Goal: Information Seeking & Learning: Learn about a topic

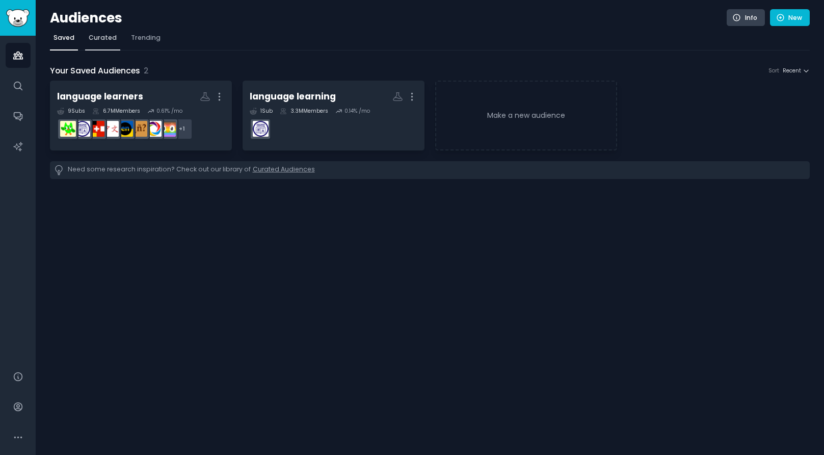
click at [105, 39] on span "Curated" at bounding box center [103, 37] width 28 height 9
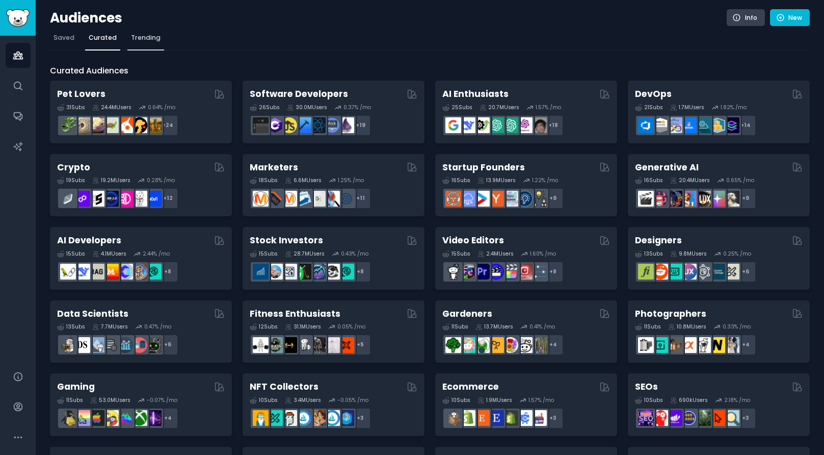
click at [140, 38] on span "Trending" at bounding box center [146, 37] width 30 height 9
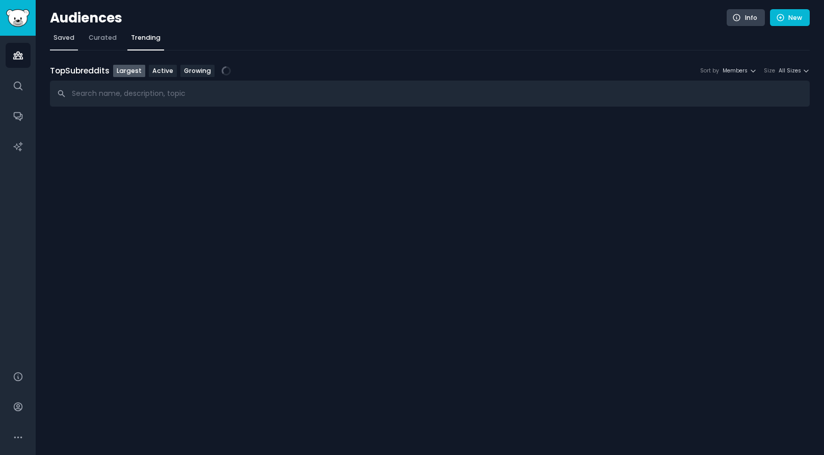
click at [64, 37] on span "Saved" at bounding box center [64, 37] width 21 height 9
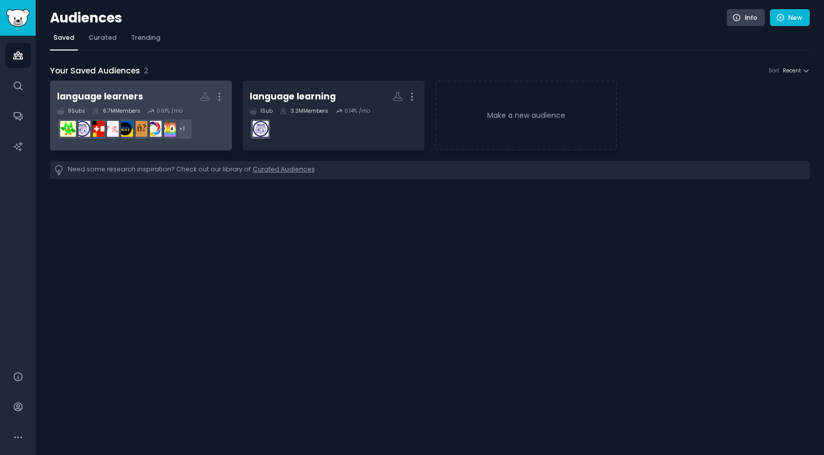
click at [92, 99] on div "language learners" at bounding box center [100, 96] width 86 height 13
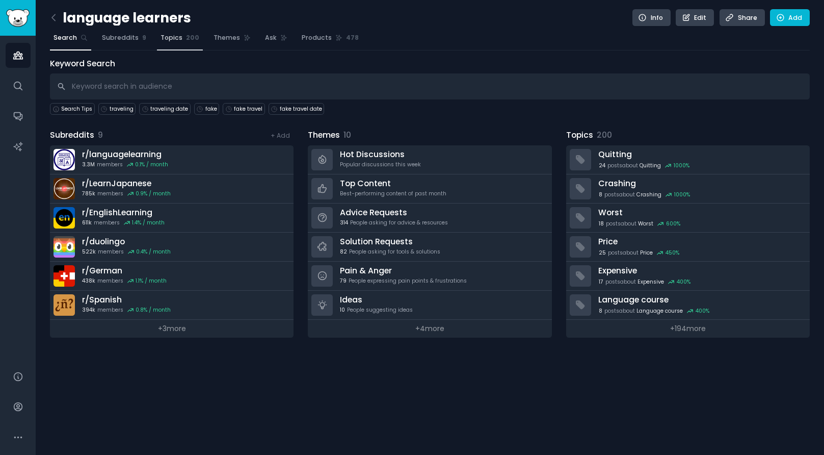
click at [169, 39] on span "Topics" at bounding box center [172, 37] width 22 height 9
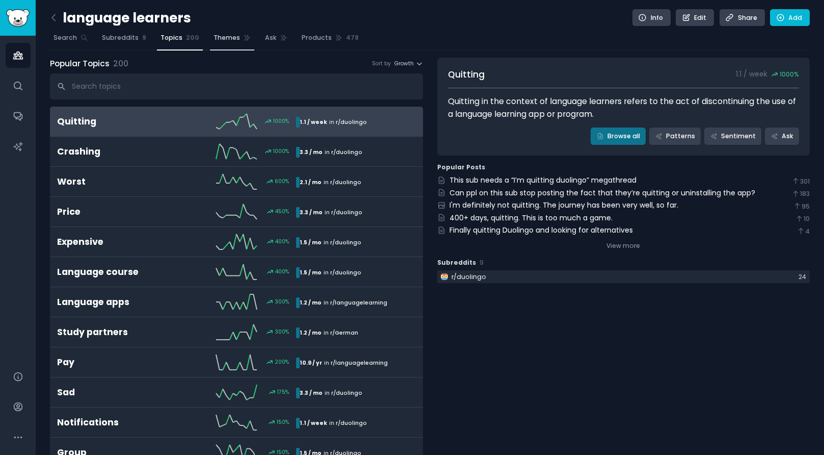
click at [227, 38] on span "Themes" at bounding box center [227, 37] width 26 height 9
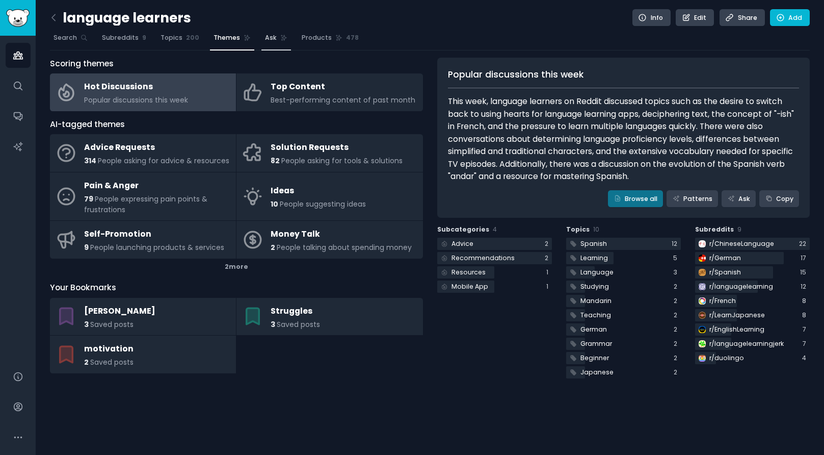
click at [280, 36] on icon at bounding box center [283, 37] width 7 height 7
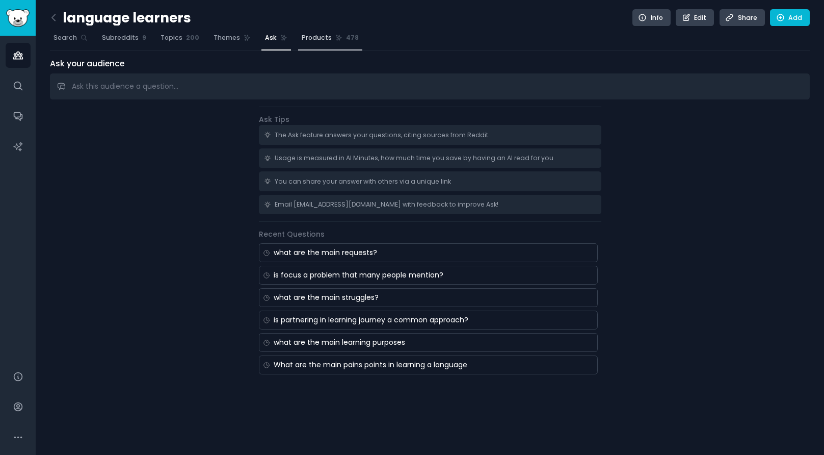
click at [318, 39] on span "Products" at bounding box center [317, 37] width 30 height 9
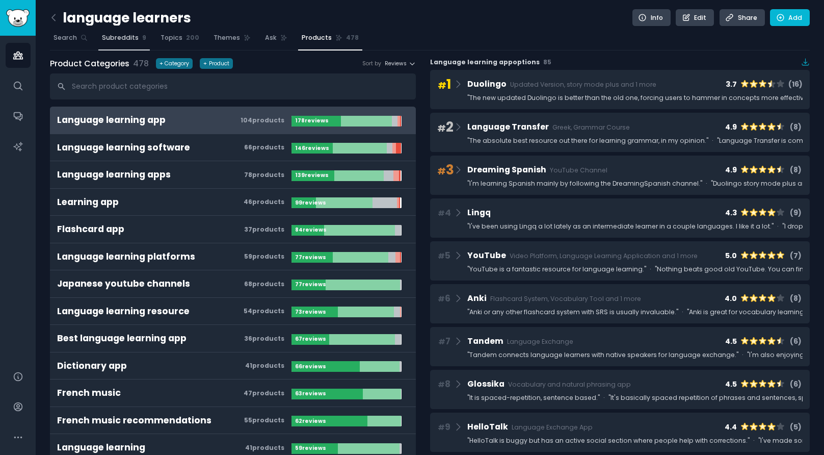
click at [113, 41] on span "Subreddits" at bounding box center [120, 37] width 37 height 9
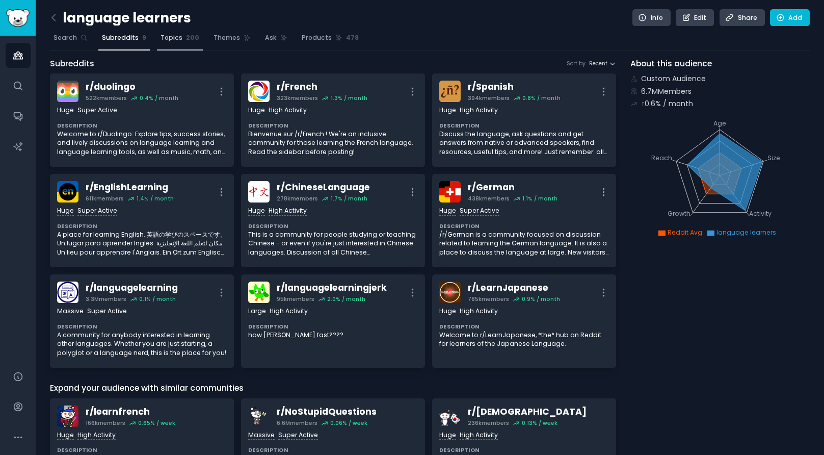
click at [175, 43] on link "Topics 200" at bounding box center [180, 40] width 46 height 21
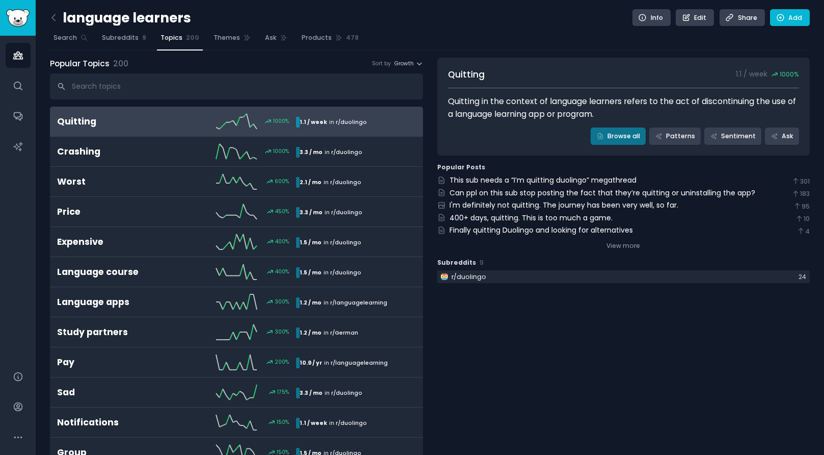
click at [118, 127] on h2 "Quitting" at bounding box center [117, 121] width 120 height 13
click at [193, 126] on div "1000 %" at bounding box center [237, 121] width 120 height 15
click at [358, 121] on span "r/ duolingo" at bounding box center [351, 122] width 31 height 8
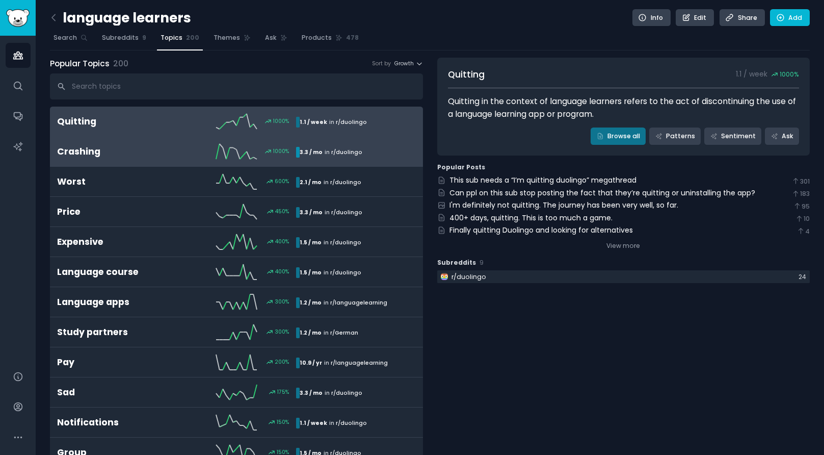
click at [142, 153] on h2 "Crashing" at bounding box center [117, 151] width 120 height 13
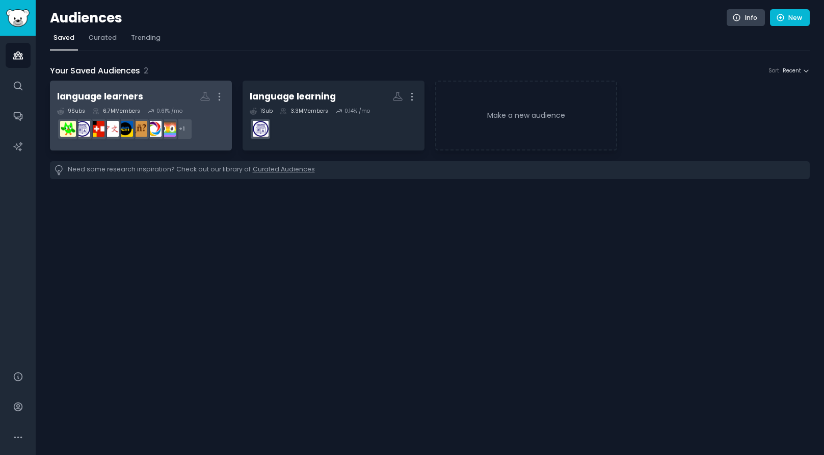
click at [159, 95] on h2 "language learners More" at bounding box center [141, 97] width 168 height 18
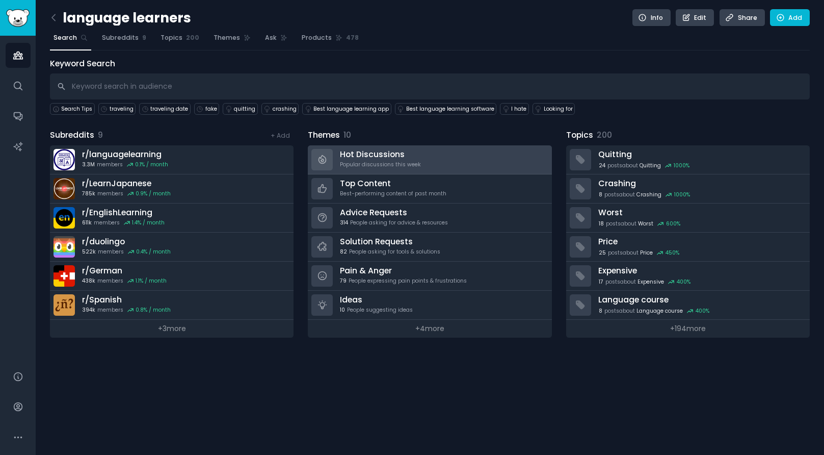
click at [395, 160] on div "Hot Discussions Popular discussions this week" at bounding box center [380, 159] width 81 height 21
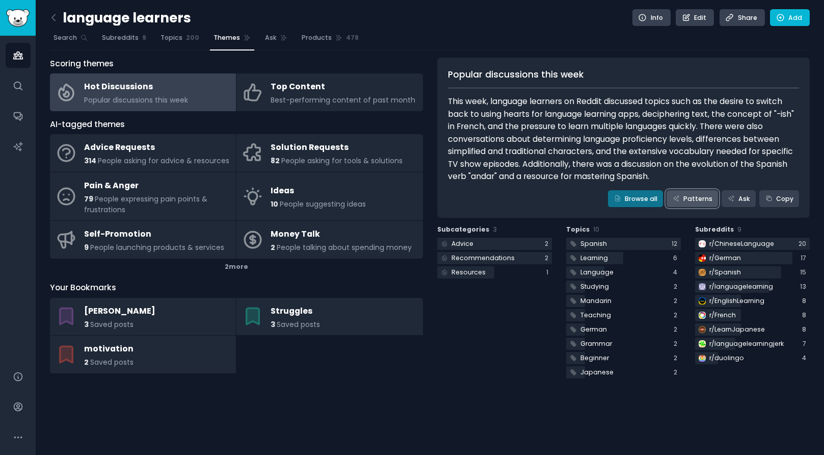
click at [690, 201] on link "Patterns" at bounding box center [692, 198] width 51 height 17
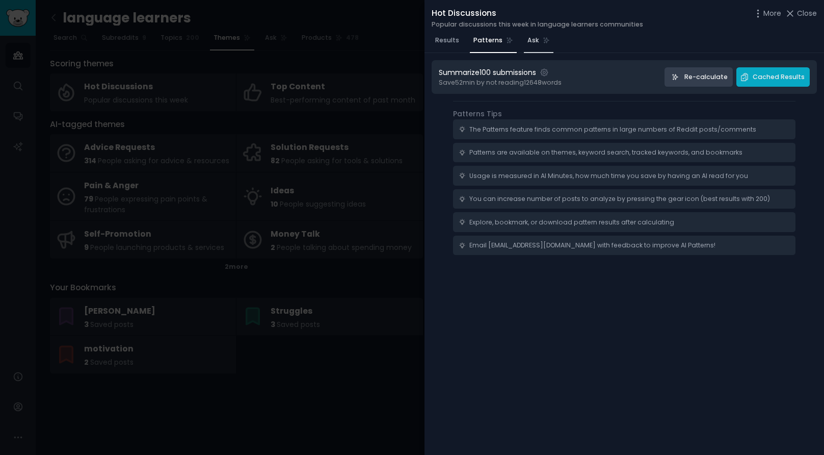
click at [527, 40] on span "Ask" at bounding box center [533, 40] width 12 height 9
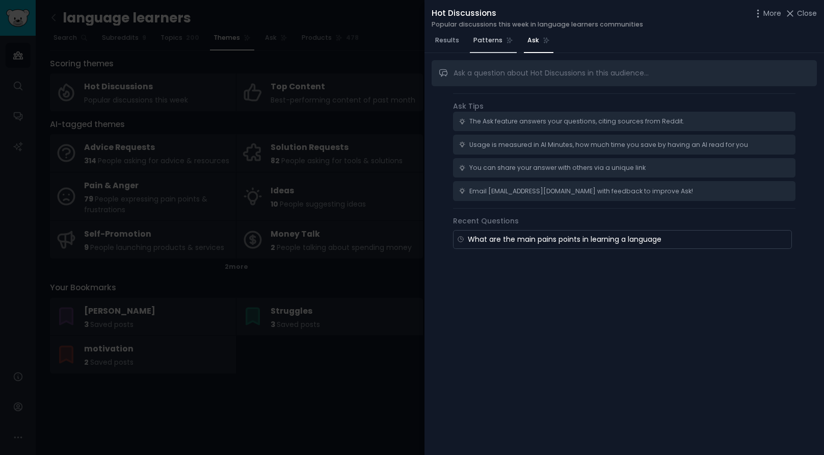
click at [488, 44] on span "Patterns" at bounding box center [487, 40] width 29 height 9
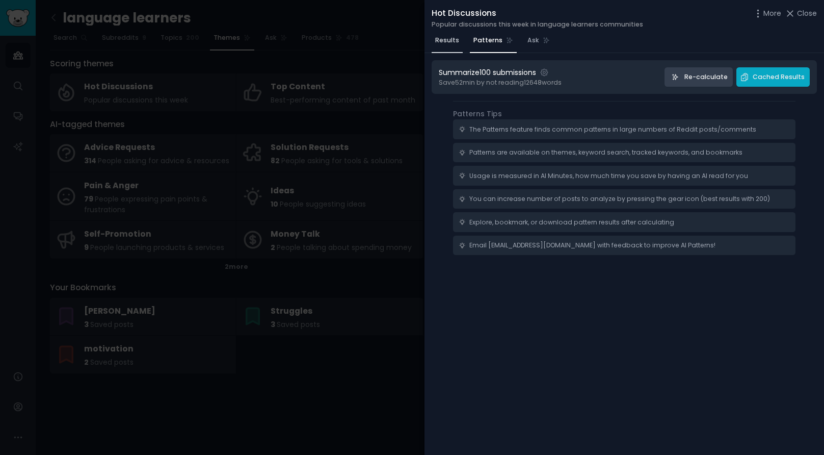
click at [451, 41] on span "Results" at bounding box center [447, 40] width 24 height 9
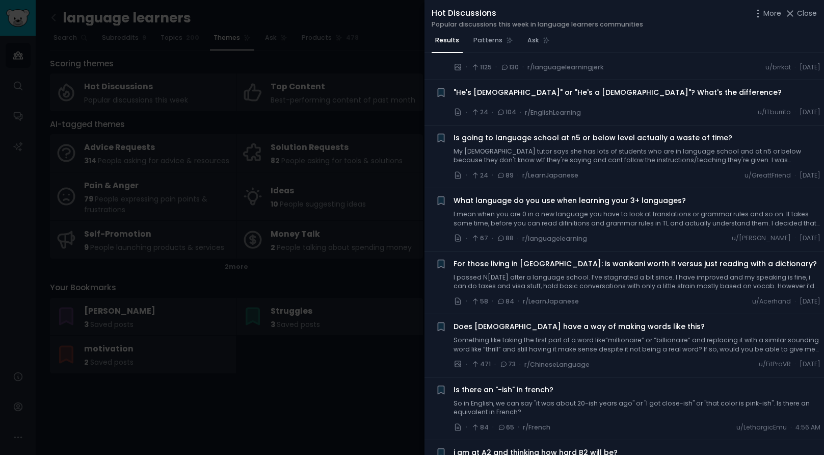
scroll to position [154, 0]
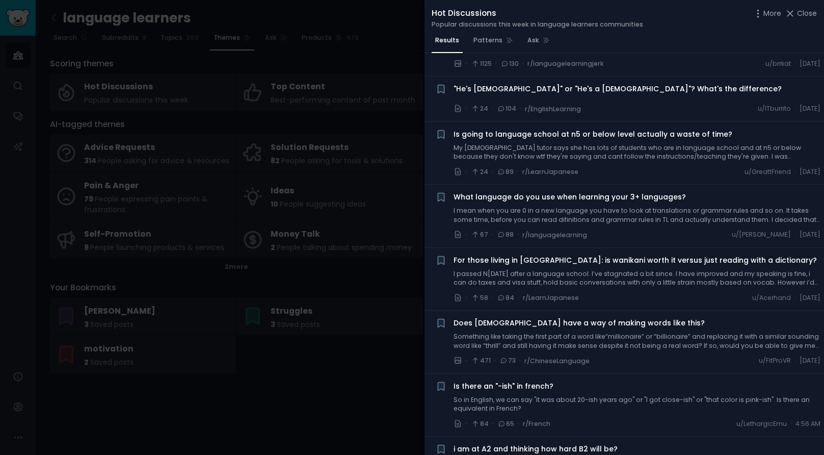
click at [411, 38] on div at bounding box center [412, 227] width 824 height 455
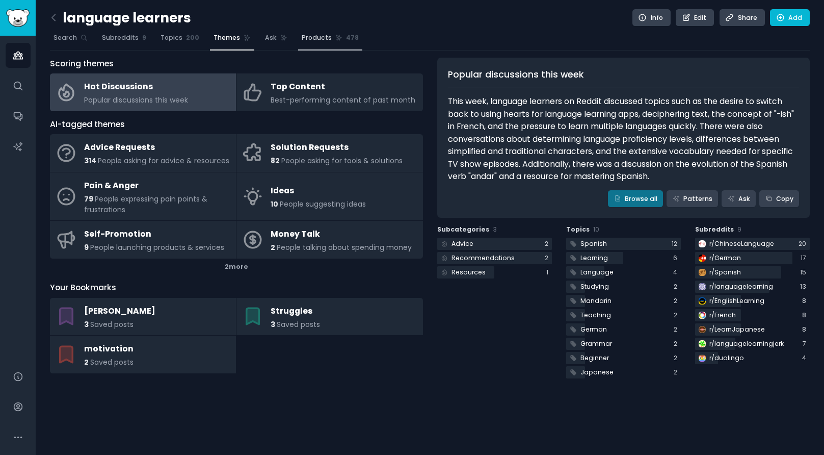
click at [302, 35] on span "Products" at bounding box center [317, 37] width 30 height 9
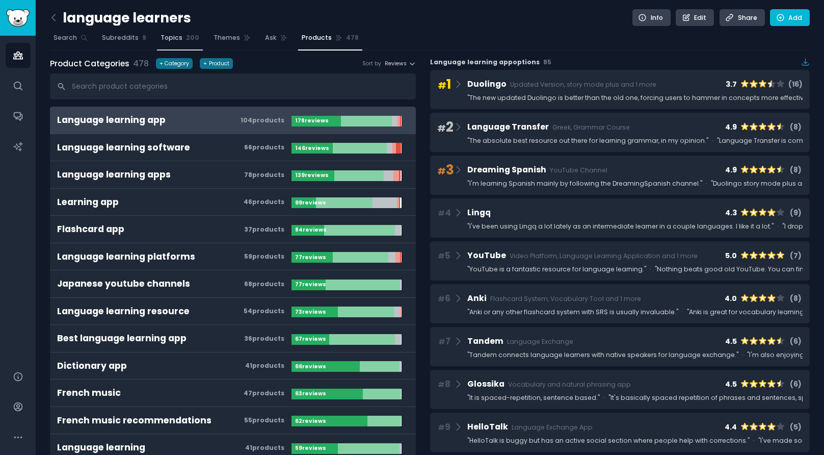
click at [161, 37] on span "Topics" at bounding box center [172, 37] width 22 height 9
click at [220, 30] on link "Themes" at bounding box center [232, 40] width 44 height 21
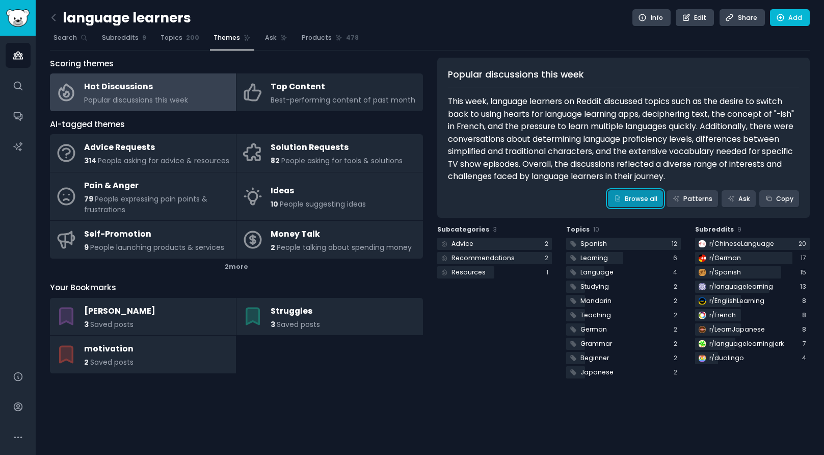
click at [650, 199] on link "Browse all" at bounding box center [635, 198] width 55 height 17
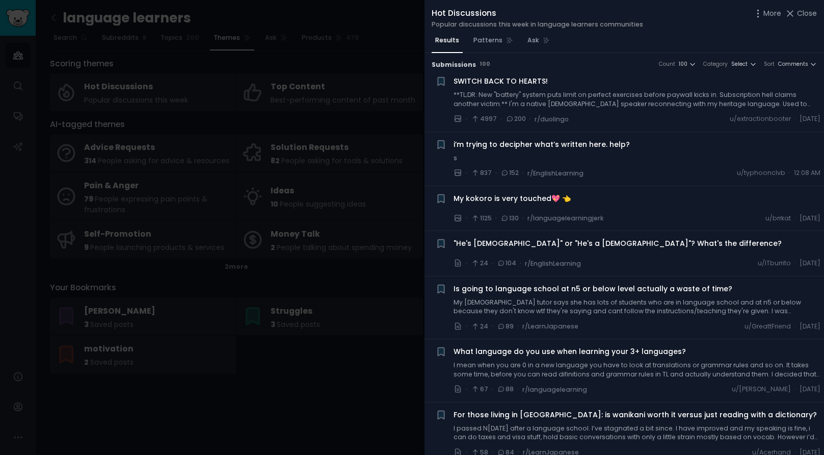
click at [397, 24] on div at bounding box center [412, 227] width 824 height 455
